Goal: Find specific page/section: Find specific page/section

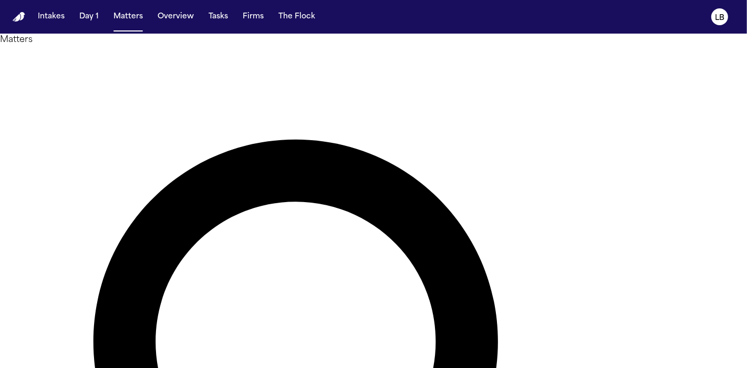
type input "*"
type input "**********"
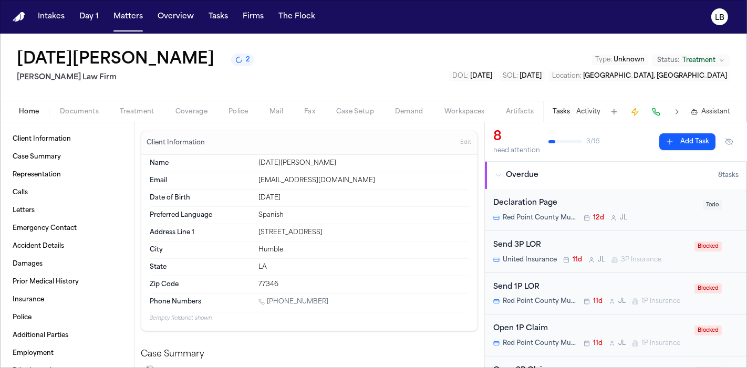
click at [70, 108] on span "Documents" at bounding box center [79, 112] width 39 height 8
